Goal: Communication & Community: Answer question/provide support

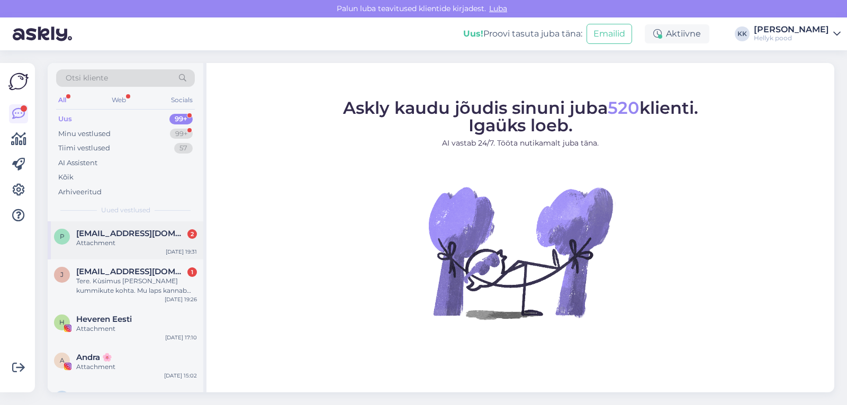
click at [120, 233] on span "[EMAIL_ADDRESS][DOMAIN_NAME]" at bounding box center [131, 234] width 110 height 10
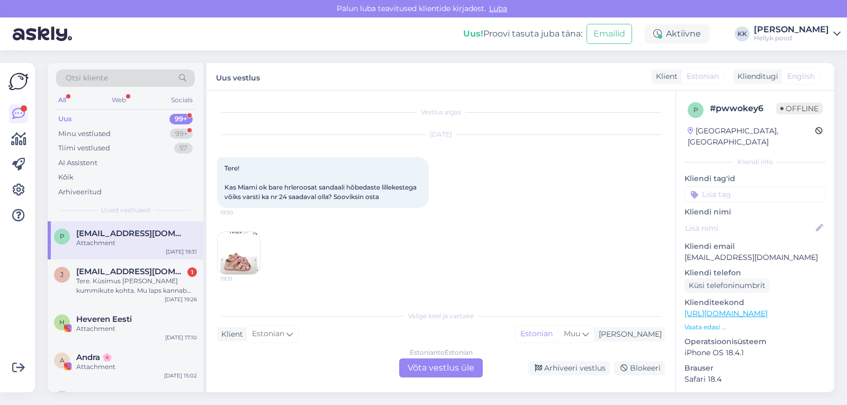
click at [435, 367] on div "Estonian to Estonian Võta vestlus üle" at bounding box center [441, 367] width 84 height 19
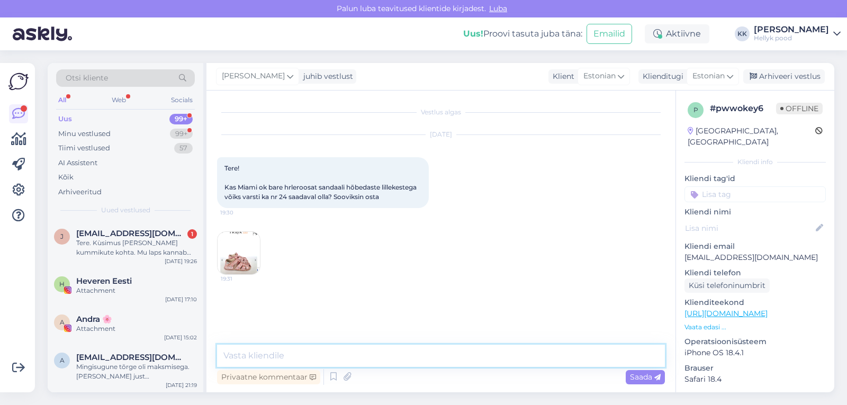
click at [271, 354] on textarea at bounding box center [441, 355] width 448 height 22
type textarea "Tere, kahjuks ei oska öelda, kas neid on juurde tulemas."
click at [641, 378] on span "Saada" at bounding box center [645, 377] width 31 height 10
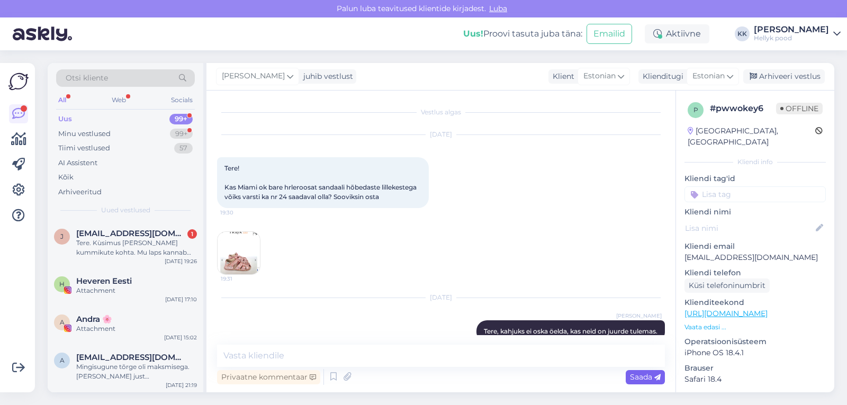
scroll to position [19, 0]
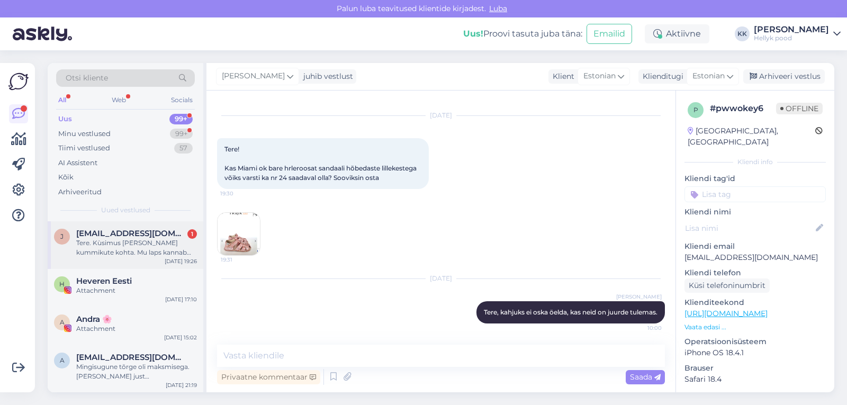
click at [130, 244] on div "Tere. Kùsimus Igor Yogi kummikute kohta. Mu laps kannab hetkel suurus 22 ja nee…" at bounding box center [136, 247] width 121 height 19
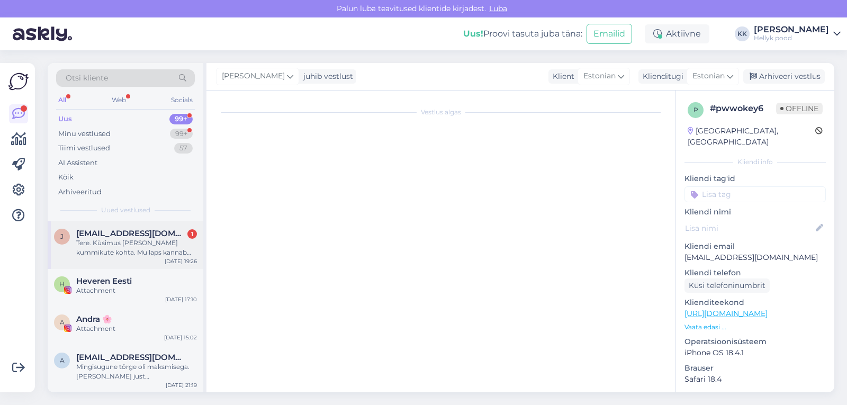
scroll to position [0, 0]
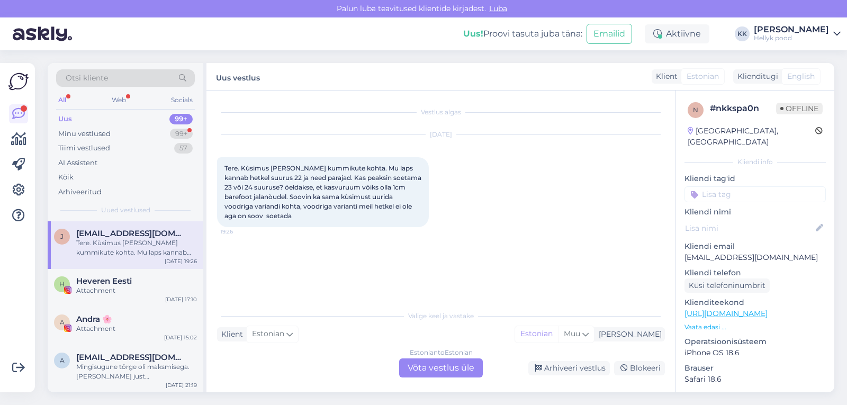
click at [421, 368] on div "Estonian to Estonian Võta vestlus üle" at bounding box center [441, 367] width 84 height 19
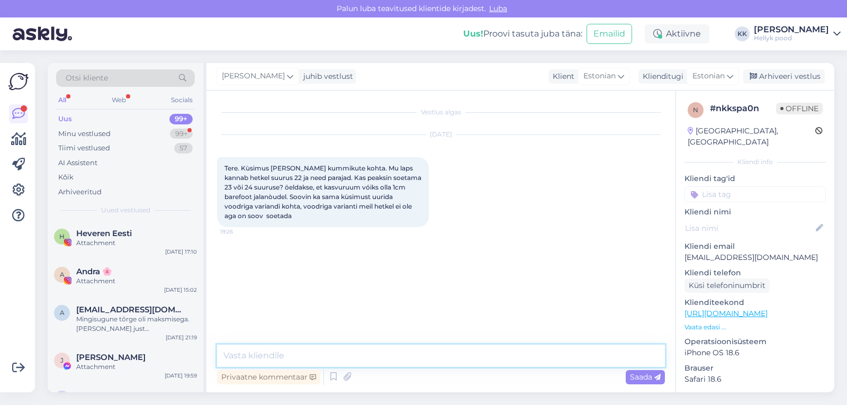
click at [278, 353] on textarea at bounding box center [441, 355] width 448 height 22
click at [341, 356] on textarea "Tere, mõõtke lapse jalg ära. jalanõude juures on meil olemas suuruste tabel," at bounding box center [441, 355] width 448 height 22
click at [564, 355] on textarea "Tere, mõõtke lapse jalg ära. Jalanõude juures on meil olemas suuruste tabel," at bounding box center [441, 355] width 448 height 22
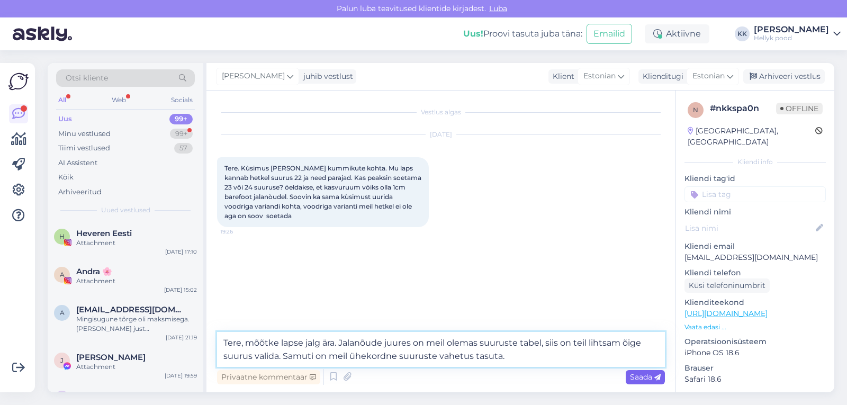
type textarea "Tere, mõõtke lapse jalg ära. Jalanõude juures on meil olemas suuruste tabel, si…"
click at [644, 374] on span "Saada" at bounding box center [645, 377] width 31 height 10
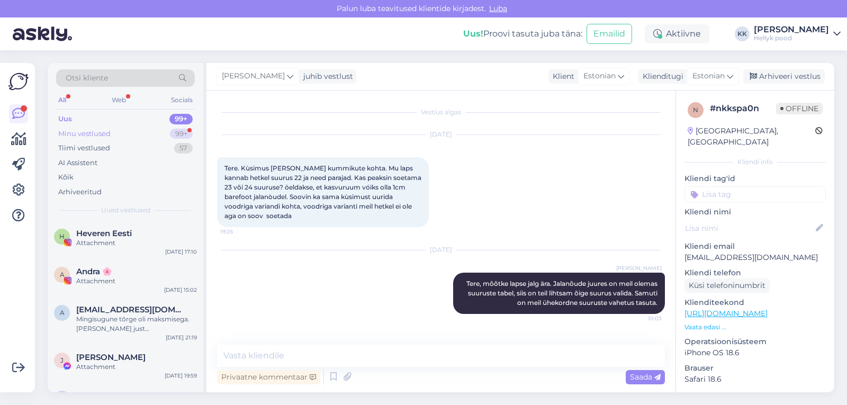
click at [83, 133] on div "Minu vestlused" at bounding box center [84, 134] width 52 height 11
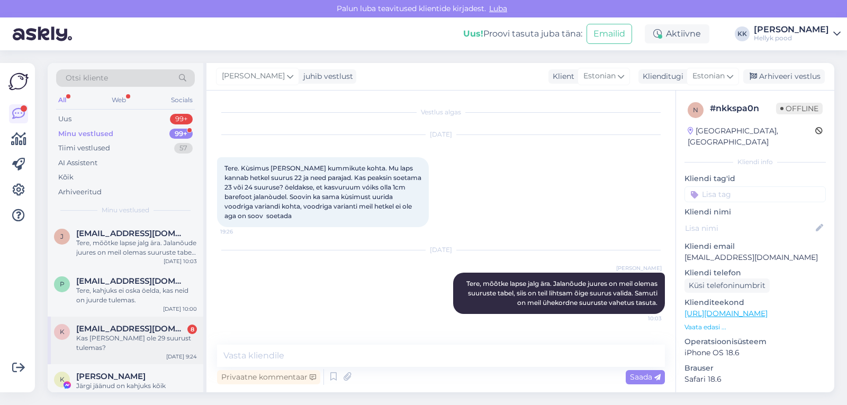
click at [124, 332] on span "keiu343@gmail.com" at bounding box center [131, 329] width 110 height 10
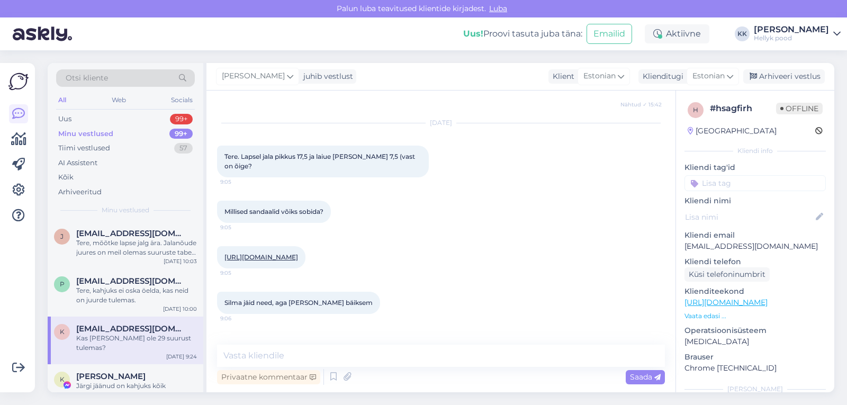
scroll to position [741, 0]
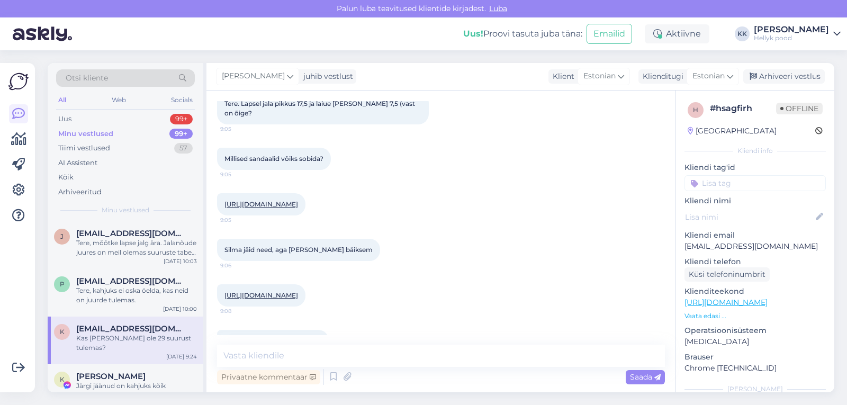
click at [298, 208] on link "https://hellyk.ee/toode/d-d-step-nahast-sandaalid-white-076-20a/" at bounding box center [261, 204] width 74 height 8
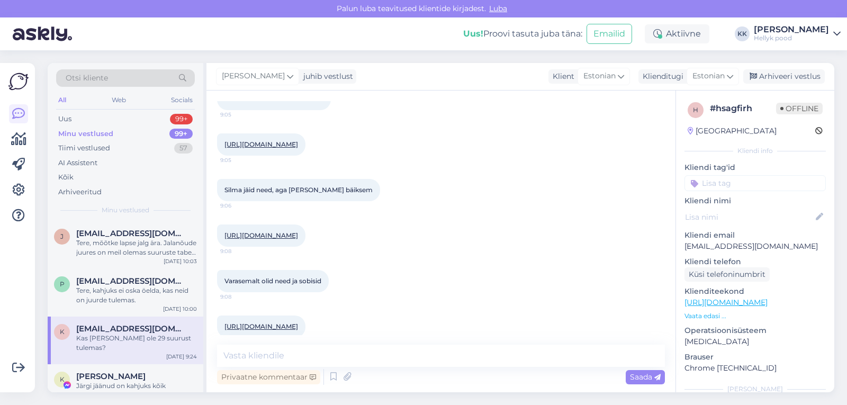
scroll to position [847, 0]
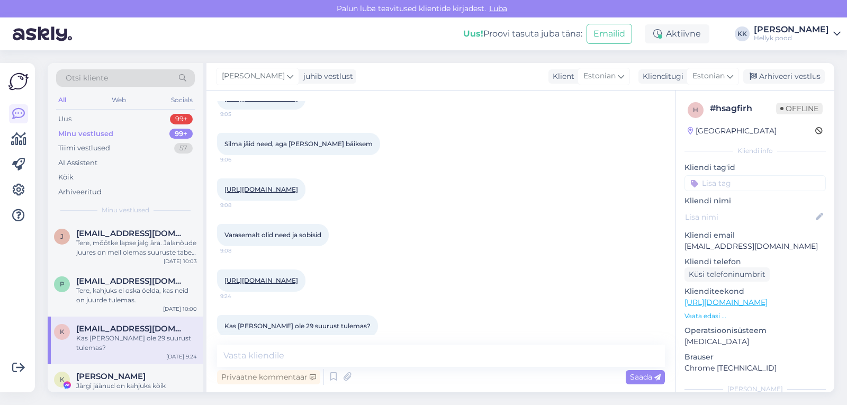
click at [298, 193] on link "https://hellyk.ee/toode/ef-barefoot-sisejalatsid-bgirls/" at bounding box center [261, 189] width 74 height 8
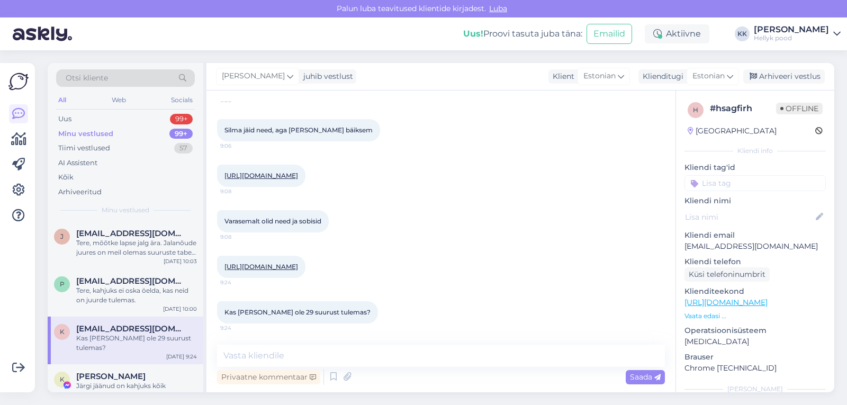
scroll to position [898, 0]
click at [298, 262] on link "https://hellyk.ee/toode/d-d-step-nahast-tossud-royal-blue-063-ss25-luik/" at bounding box center [261, 266] width 74 height 8
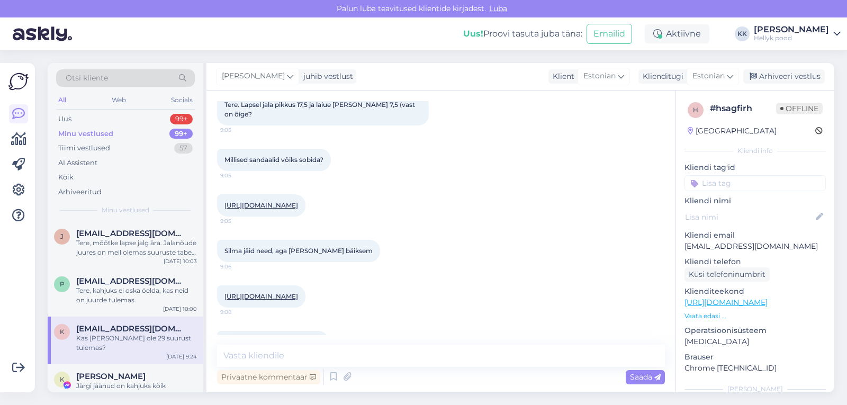
scroll to position [793, 0]
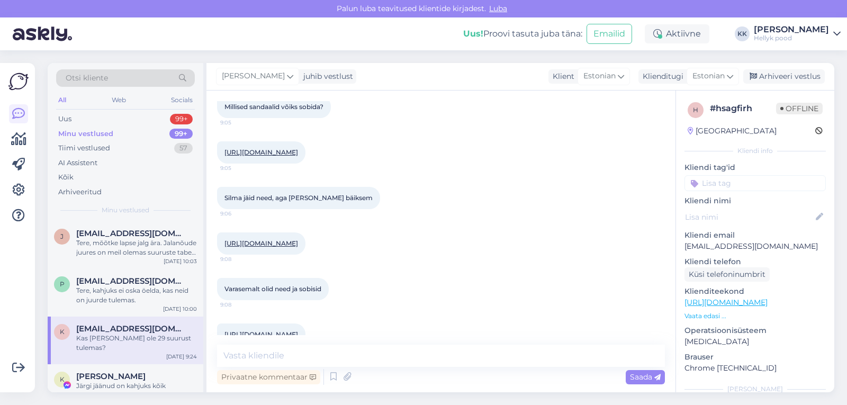
click at [298, 156] on link "https://hellyk.ee/toode/d-d-step-nahast-sandaalid-white-076-20a/" at bounding box center [261, 152] width 74 height 8
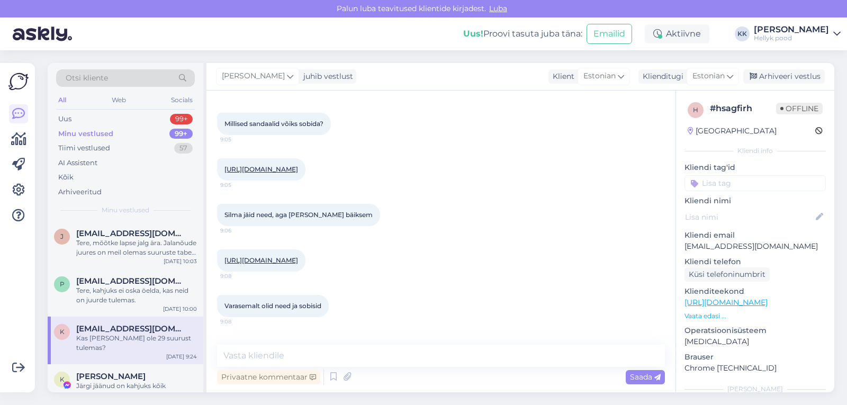
scroll to position [846, 0]
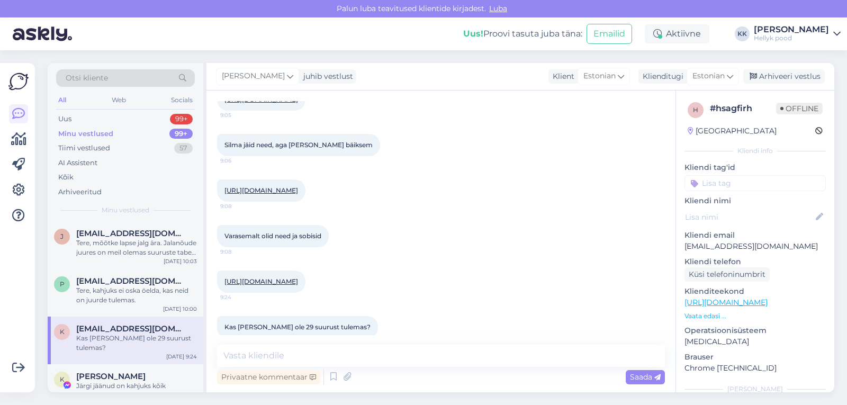
click at [298, 194] on link "https://hellyk.ee/toode/ef-barefoot-sisejalatsid-bgirls/" at bounding box center [261, 190] width 74 height 8
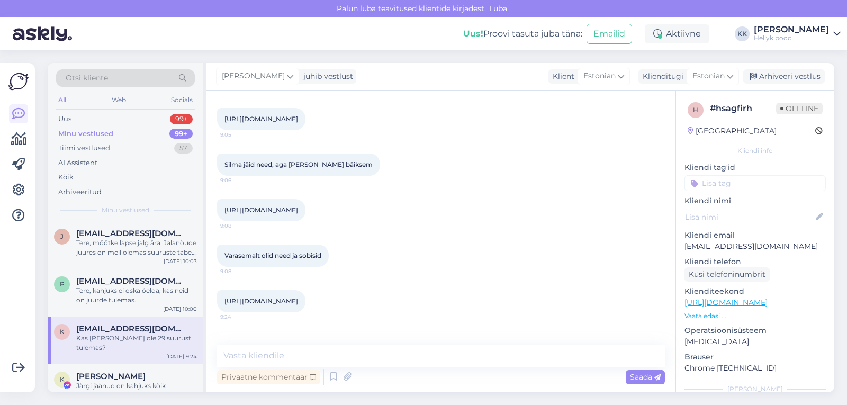
scroll to position [898, 0]
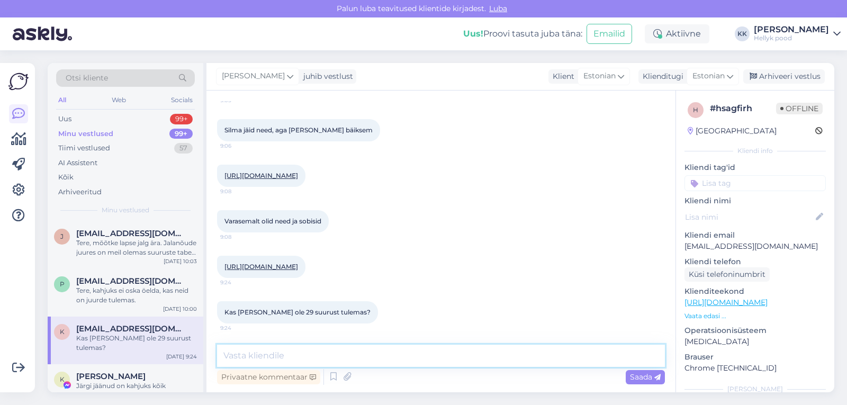
click at [284, 353] on textarea at bounding box center [441, 355] width 448 height 22
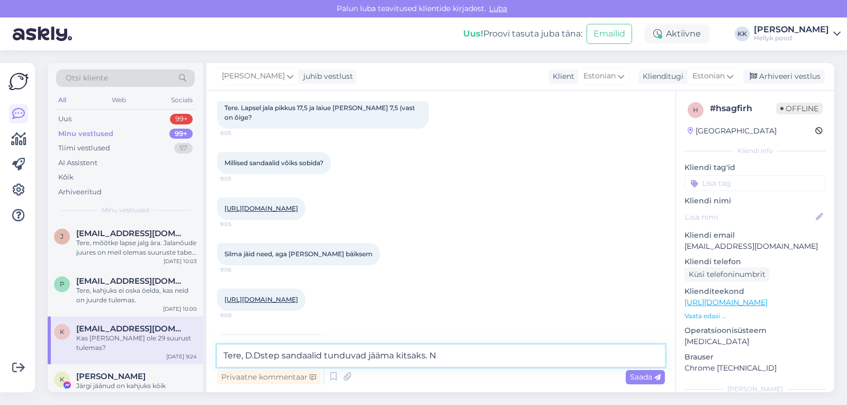
scroll to position [740, 0]
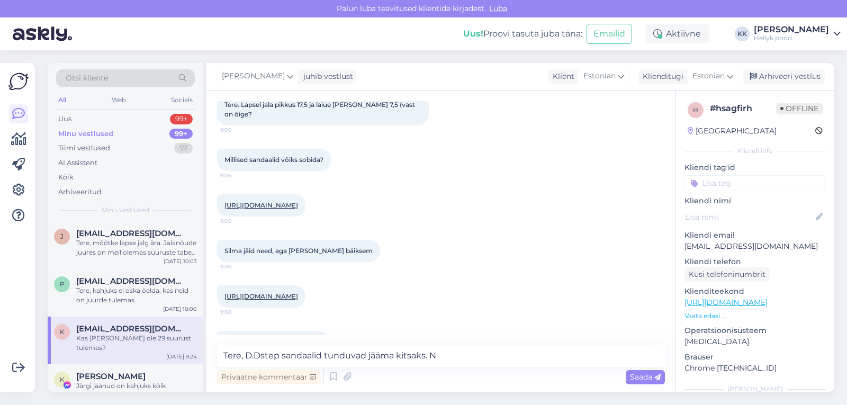
click at [298, 209] on link "https://hellyk.ee/toode/d-d-step-nahast-sandaalid-white-076-20a/" at bounding box center [261, 205] width 74 height 8
click at [446, 359] on textarea "Tere, D.Dstep sandaalid tunduvad jääma kitsaks. N" at bounding box center [441, 355] width 448 height 22
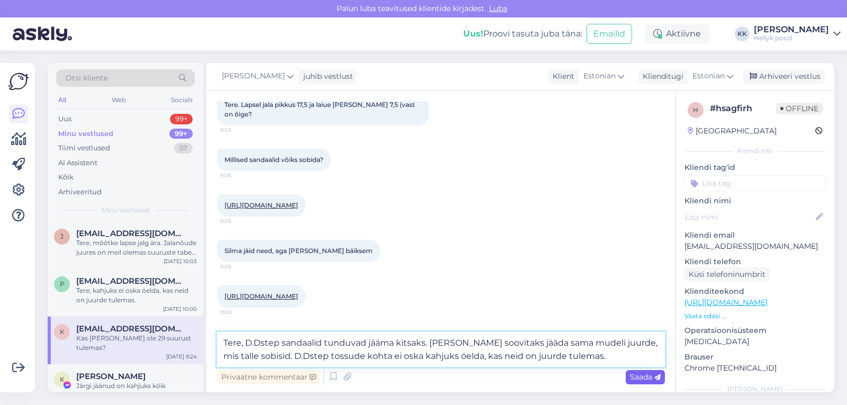
type textarea "Tere, D.Dstep sandaalid tunduvad jääma kitsaks. Mina soovitaks jääda sama mudel…"
click at [635, 377] on span "Saada" at bounding box center [645, 377] width 31 height 10
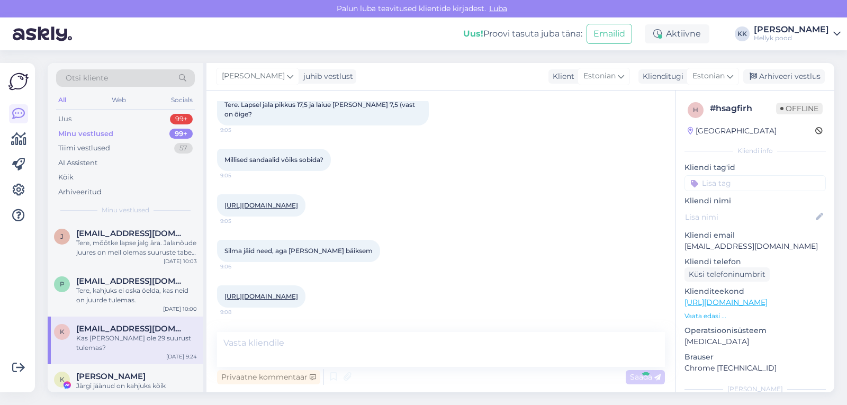
scroll to position [972, 0]
